Goal: Complete application form

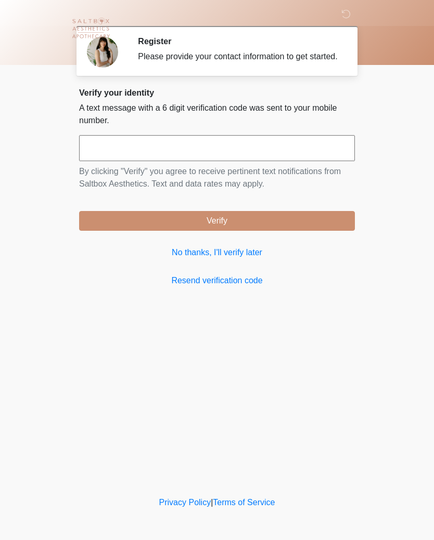
click at [151, 161] on input "text" at bounding box center [216, 148] width 275 height 26
type input "******"
click at [217, 231] on button "Verify" at bounding box center [216, 221] width 275 height 20
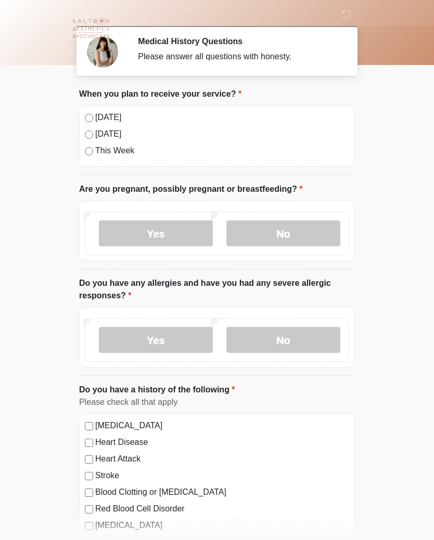
click at [289, 229] on label "No" at bounding box center [283, 233] width 114 height 26
click at [272, 336] on label "No" at bounding box center [283, 340] width 114 height 26
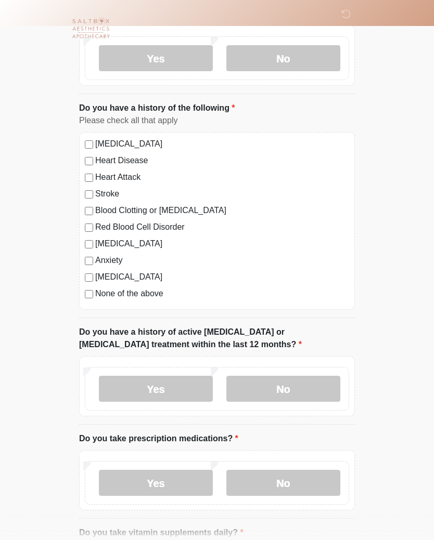
scroll to position [284, 0]
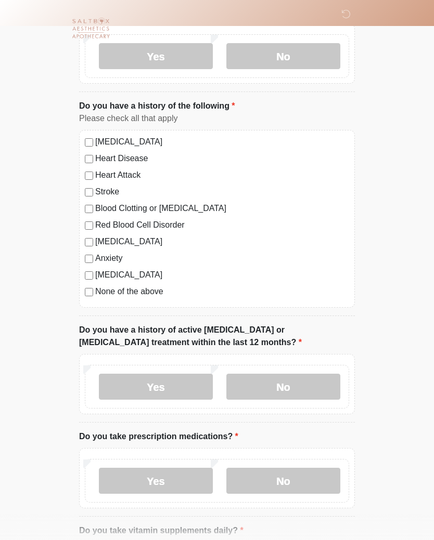
click at [290, 386] on label "No" at bounding box center [283, 387] width 114 height 26
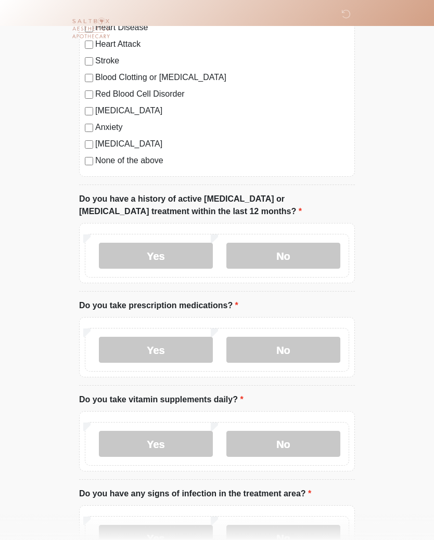
scroll to position [426, 0]
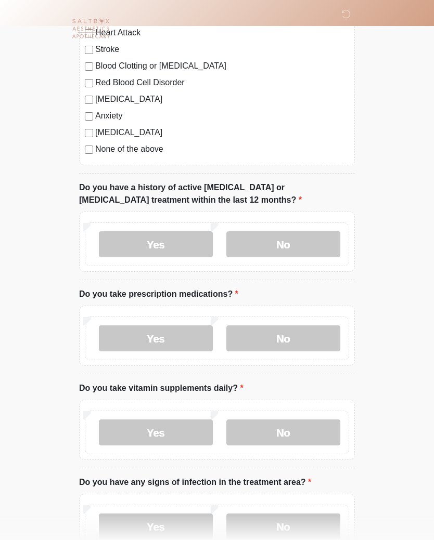
click at [283, 336] on label "No" at bounding box center [283, 338] width 114 height 26
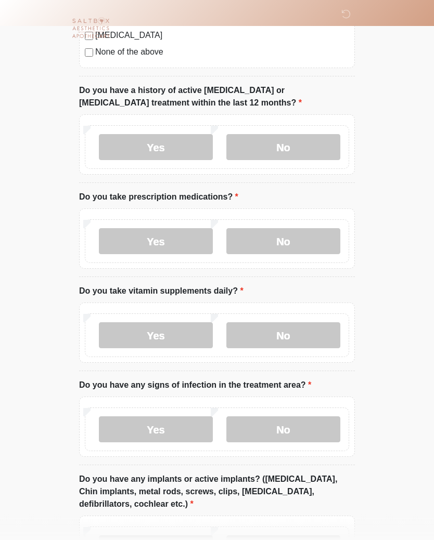
scroll to position [523, 0]
click at [154, 334] on label "Yes" at bounding box center [156, 335] width 114 height 26
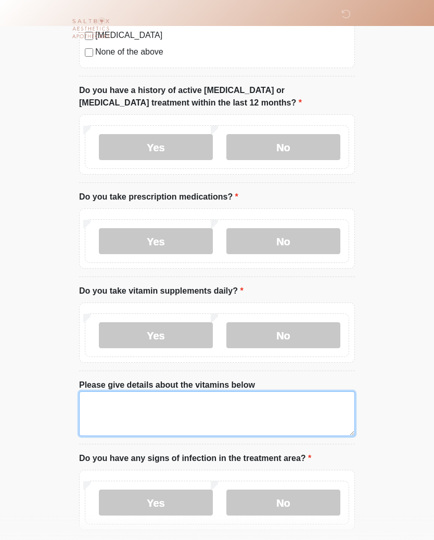
click at [107, 406] on textarea "Please give details about the vitamins below" at bounding box center [216, 413] width 275 height 45
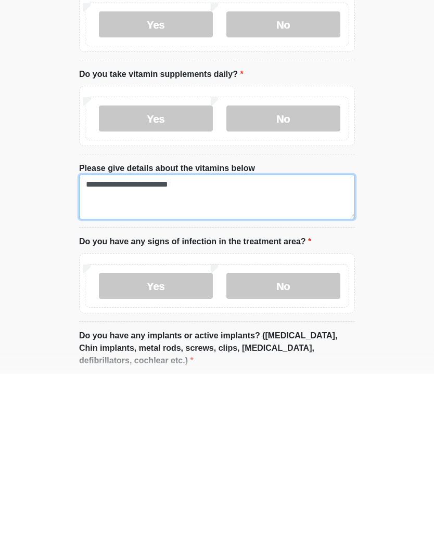
type textarea "**********"
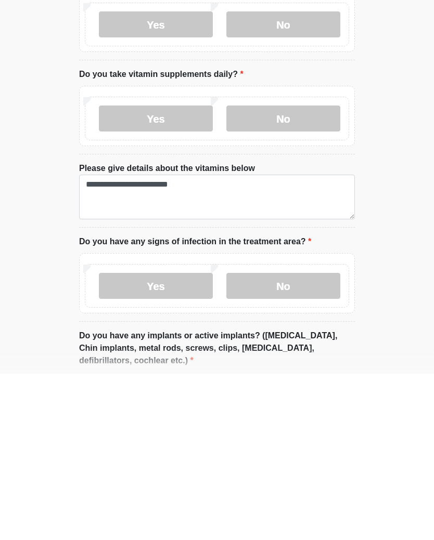
click at [277, 439] on label "No" at bounding box center [283, 452] width 114 height 26
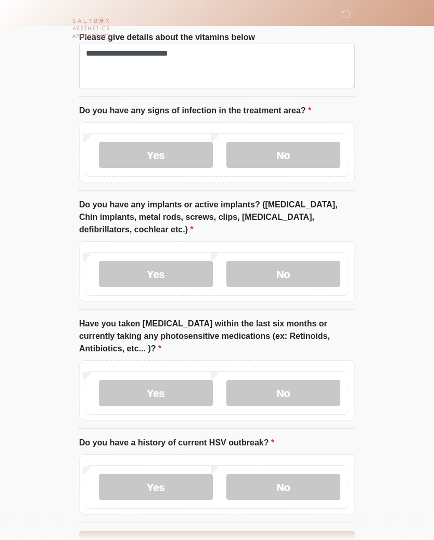
scroll to position [873, 0]
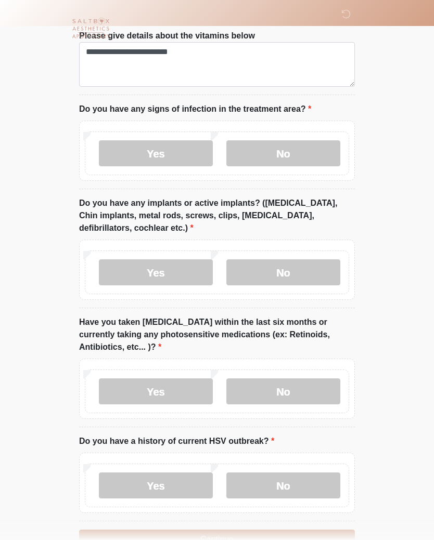
click at [283, 274] on label "No" at bounding box center [283, 272] width 114 height 26
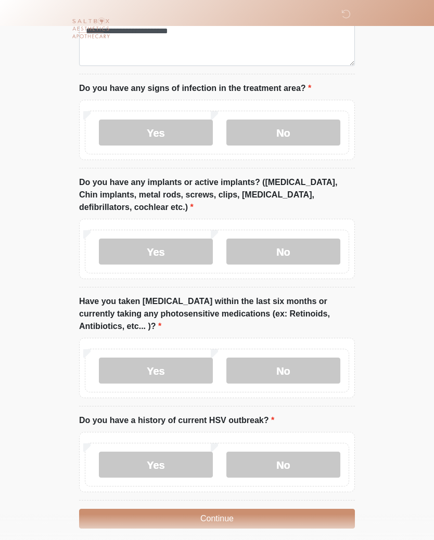
scroll to position [918, 0]
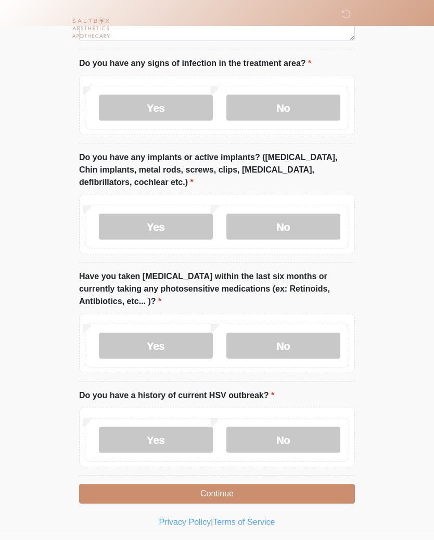
click at [284, 347] on label "No" at bounding box center [283, 346] width 114 height 26
click at [282, 439] on label "No" at bounding box center [283, 440] width 114 height 26
click at [214, 487] on button "Continue" at bounding box center [216, 494] width 275 height 20
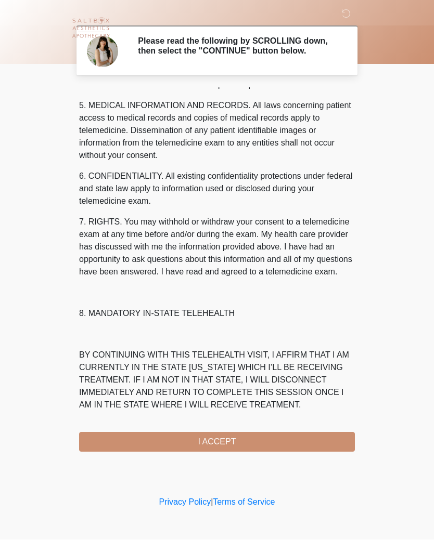
scroll to position [358, 0]
click at [232, 447] on button "I ACCEPT" at bounding box center [216, 442] width 275 height 20
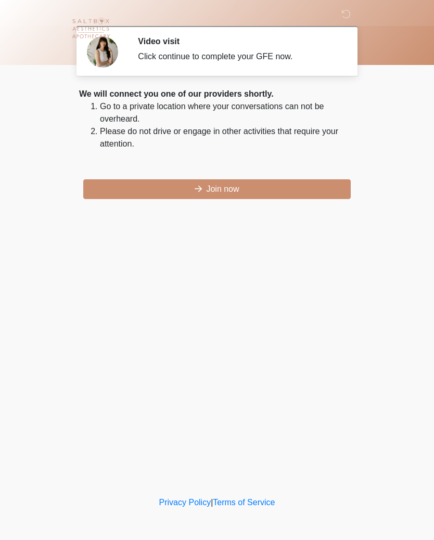
click at [219, 190] on button "Join now" at bounding box center [216, 189] width 267 height 20
